Goal: Task Accomplishment & Management: Complete application form

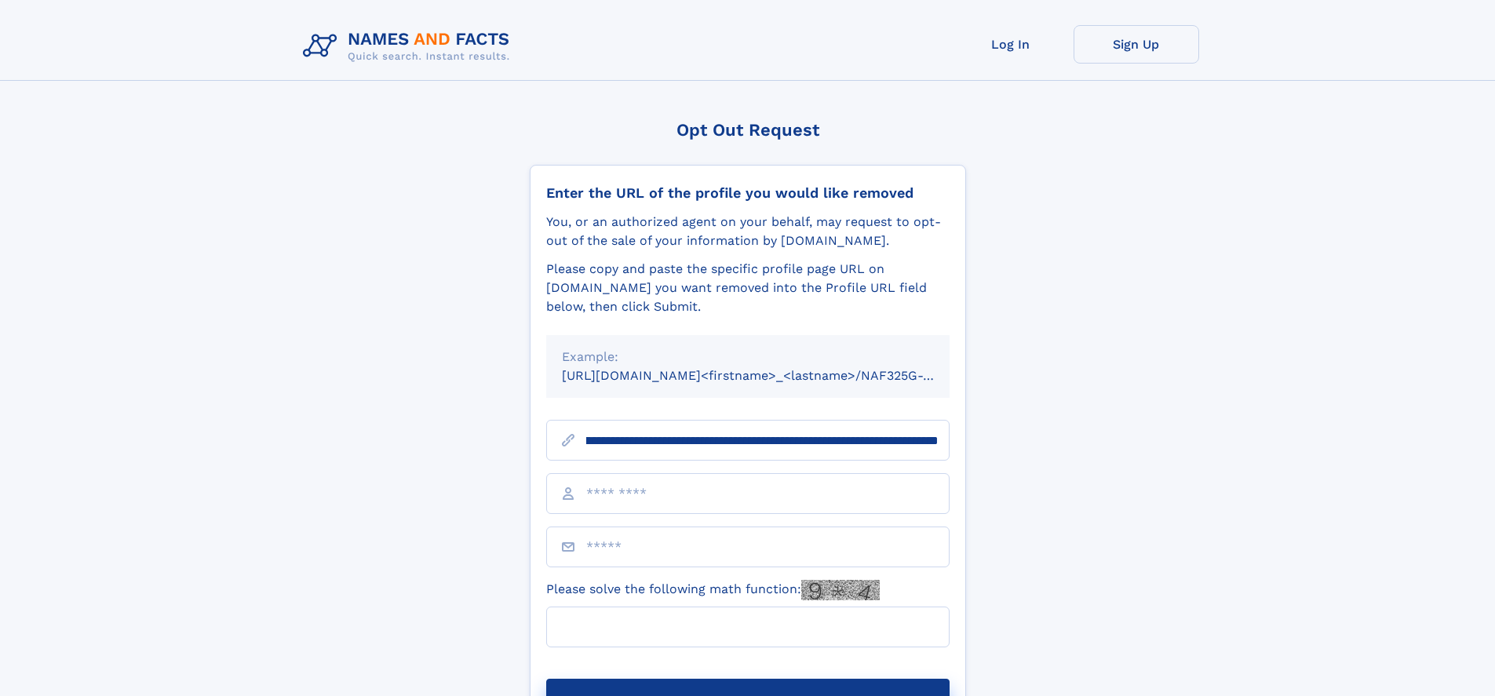
scroll to position [0, 170]
type input "**********"
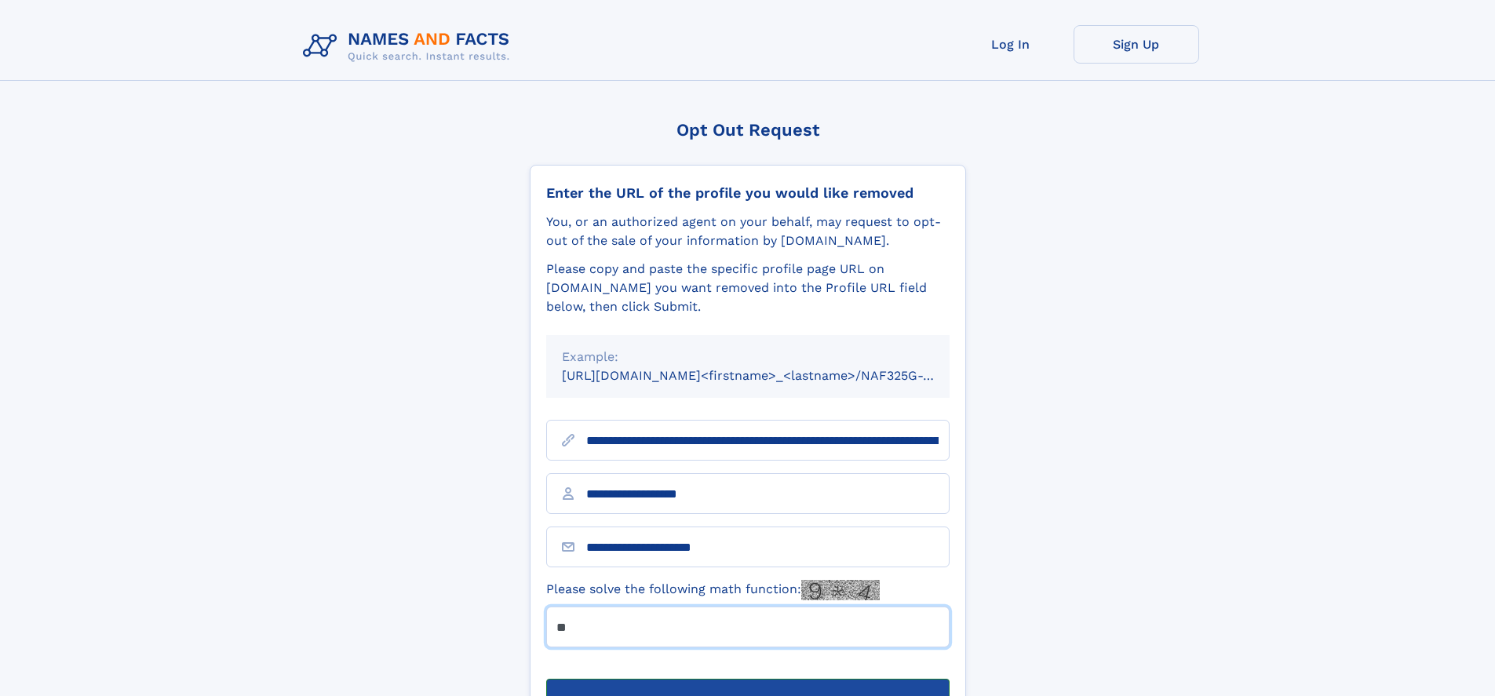
type input "**"
click at [747, 679] on button "Submit Opt Out Request" at bounding box center [747, 704] width 403 height 50
